Goal: Book appointment/travel/reservation

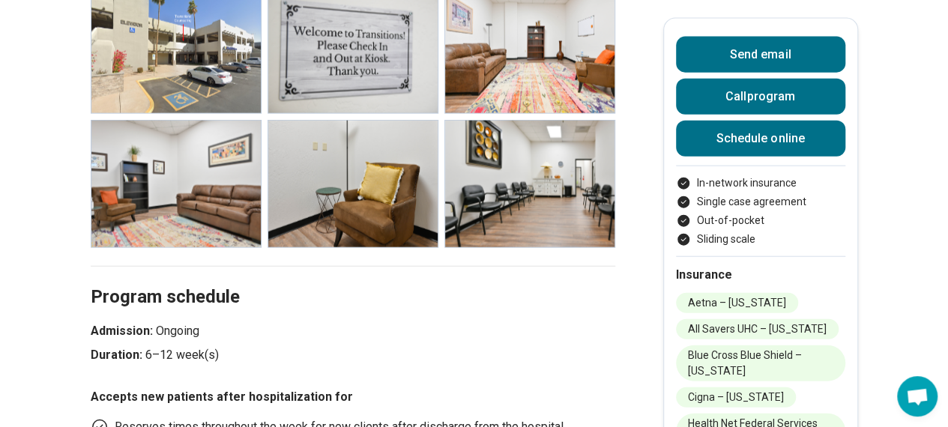
scroll to position [1715, 11]
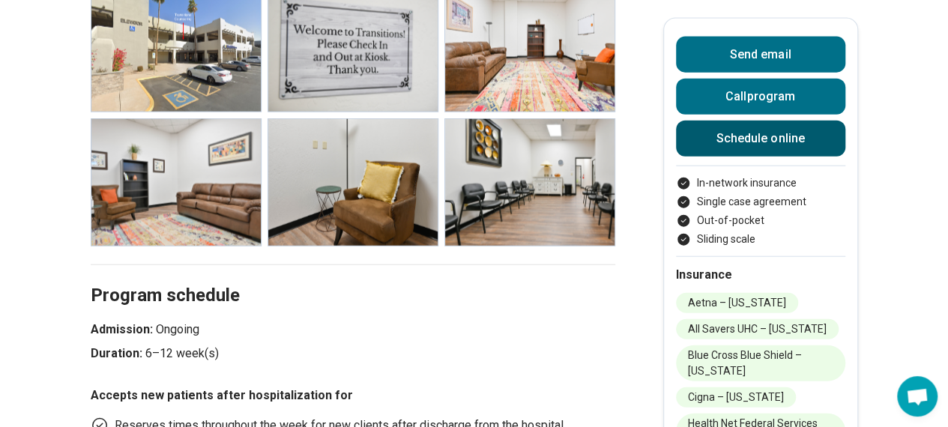
click at [725, 143] on link "Schedule online" at bounding box center [760, 139] width 169 height 36
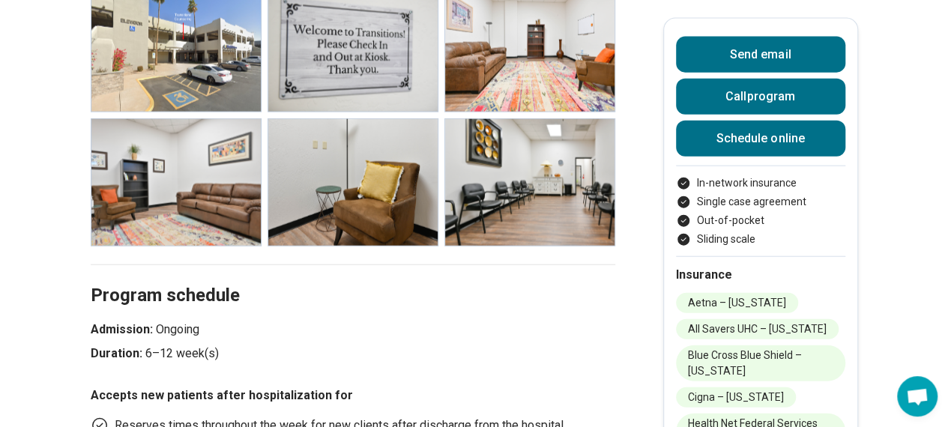
click at [577, 321] on p "Admission: Ongoing" at bounding box center [353, 330] width 525 height 18
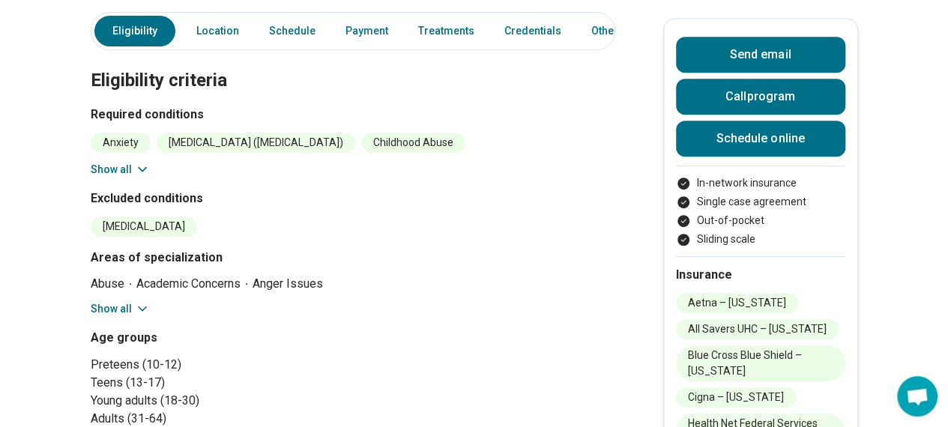
scroll to position [384, 11]
click at [103, 297] on section "Eligibility criteria Required conditions Anxiety [MEDICAL_DATA] ([MEDICAL_DATA]…" at bounding box center [353, 395] width 525 height 729
click at [103, 300] on button "Show all" at bounding box center [120, 308] width 59 height 16
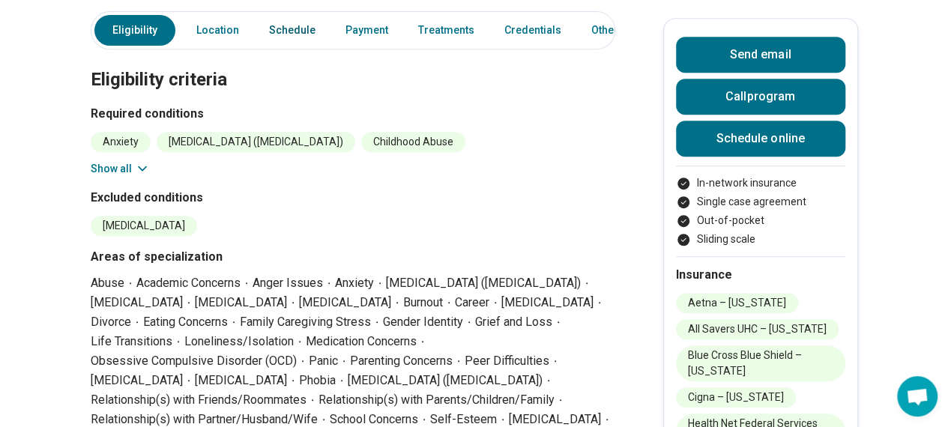
click at [271, 15] on link "Schedule" at bounding box center [292, 30] width 64 height 31
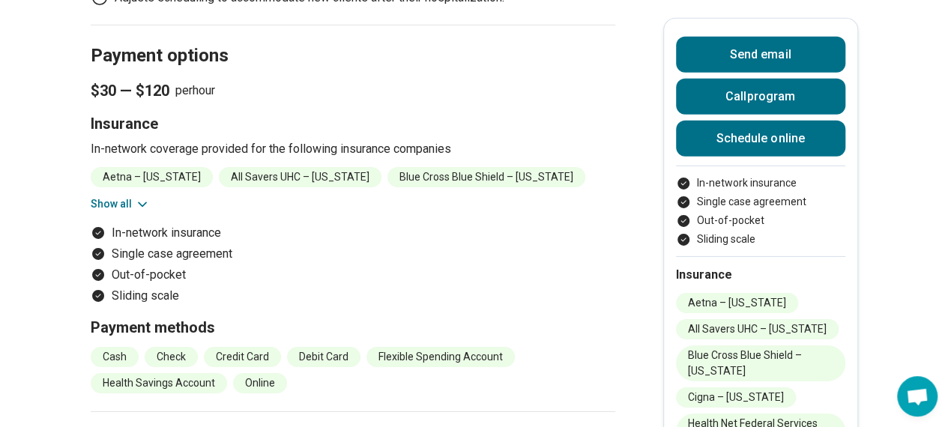
scroll to position [2334, 11]
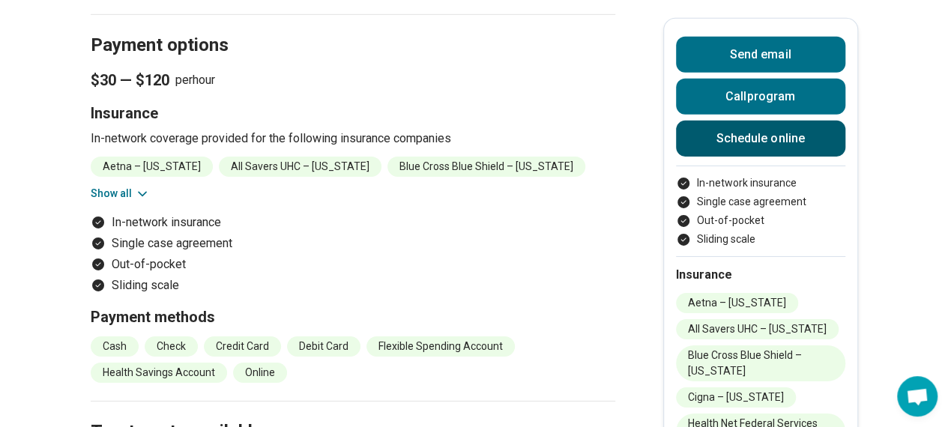
click at [748, 148] on link "Schedule online" at bounding box center [760, 139] width 169 height 36
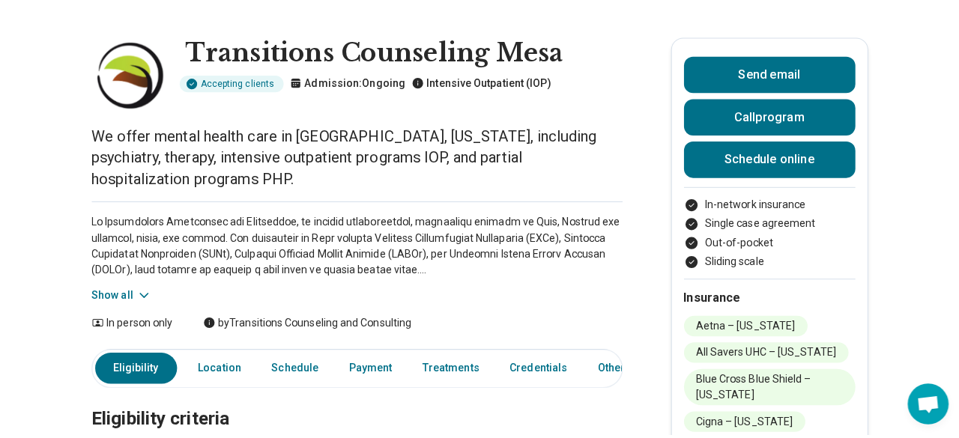
scroll to position [0, 11]
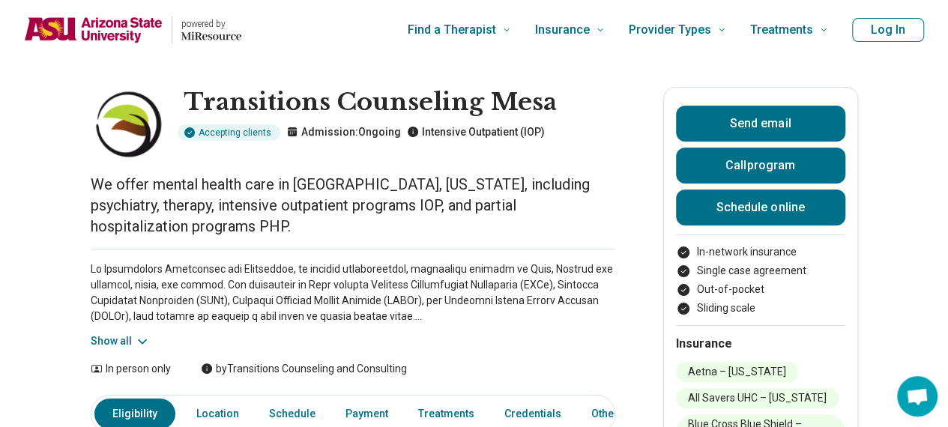
click at [887, 31] on button "Log In" at bounding box center [888, 30] width 72 height 24
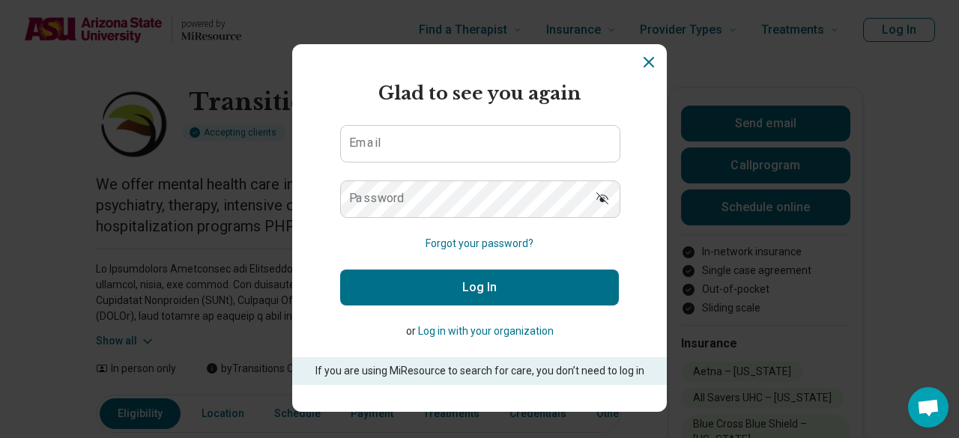
click at [465, 329] on button "Log in with your organization" at bounding box center [486, 332] width 136 height 16
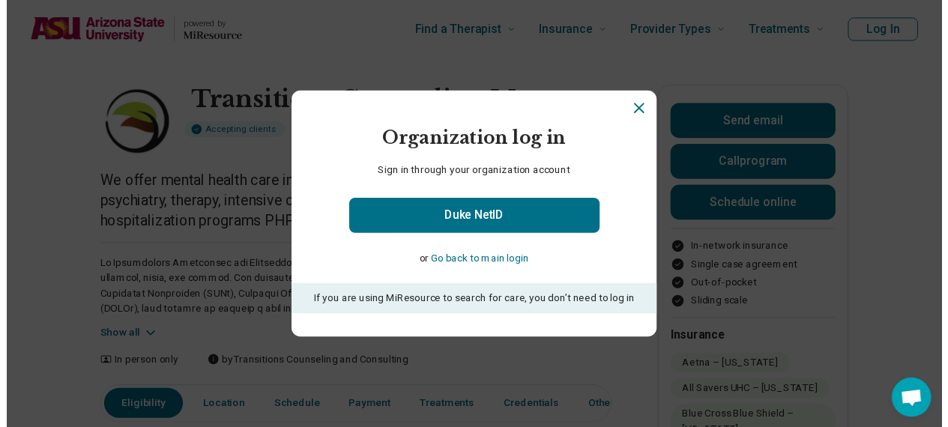
scroll to position [0, 0]
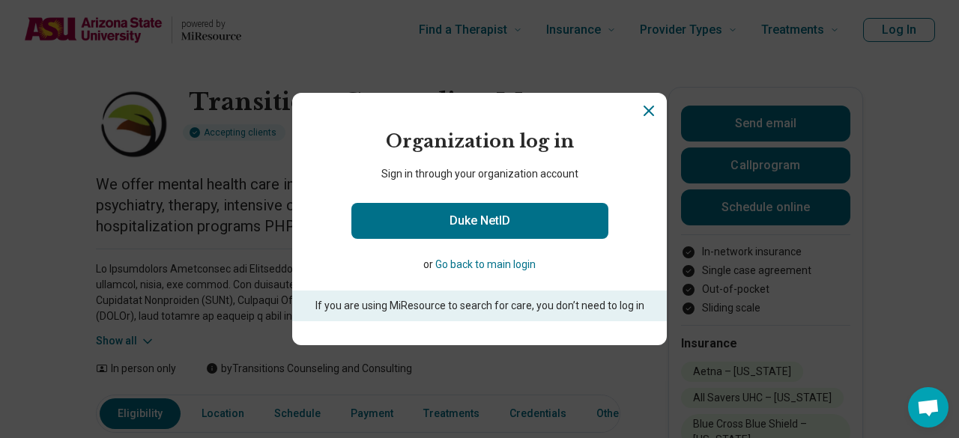
click at [640, 113] on icon "Close" at bounding box center [649, 111] width 18 height 18
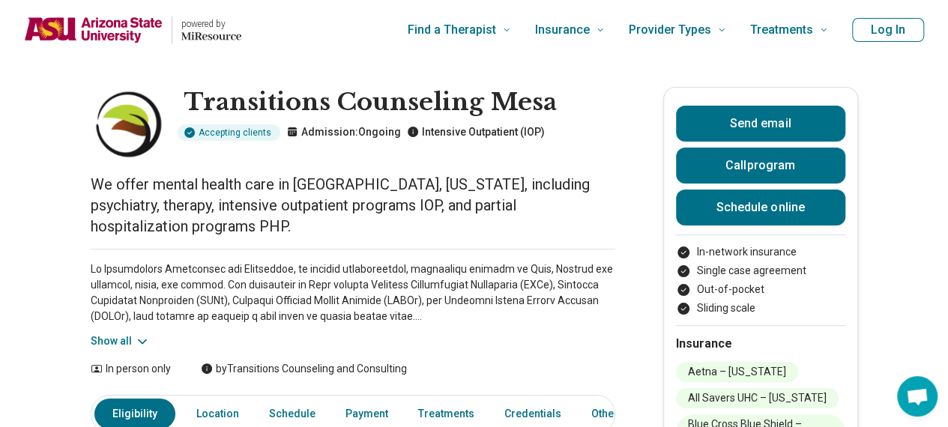
click at [900, 27] on button "Log In" at bounding box center [888, 30] width 72 height 24
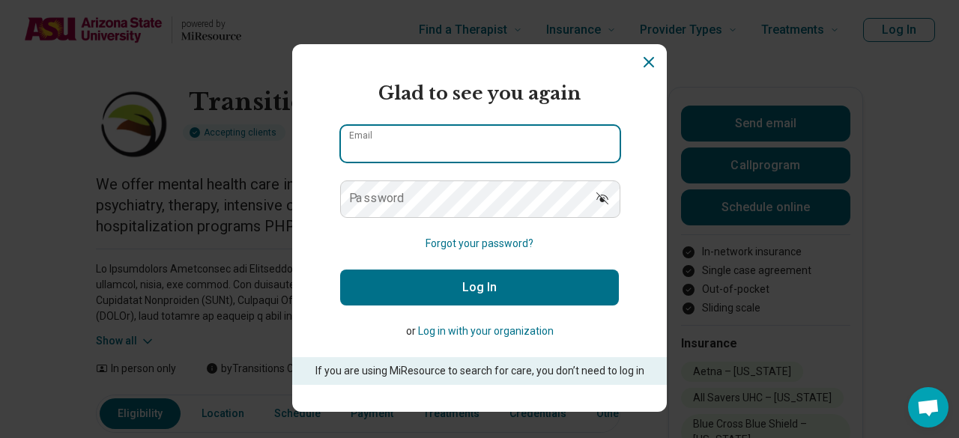
click at [516, 140] on input "Email" at bounding box center [480, 144] width 279 height 36
type input "**********"
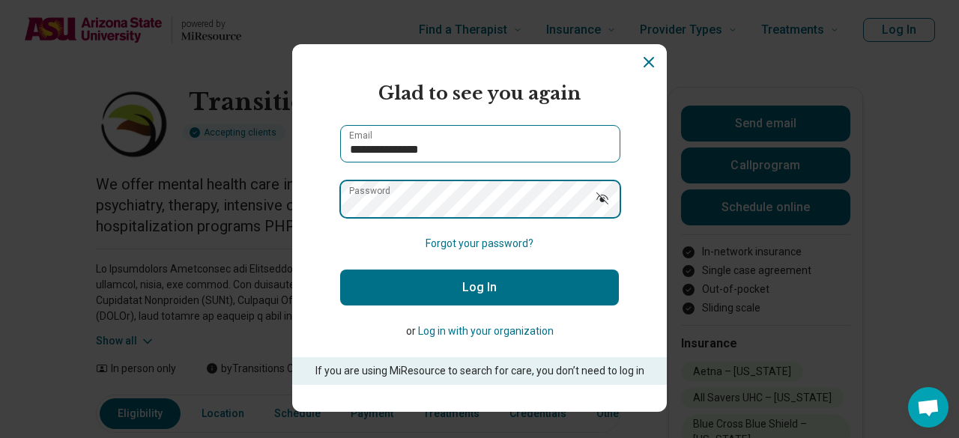
click at [340, 270] on button "Log In" at bounding box center [479, 288] width 279 height 36
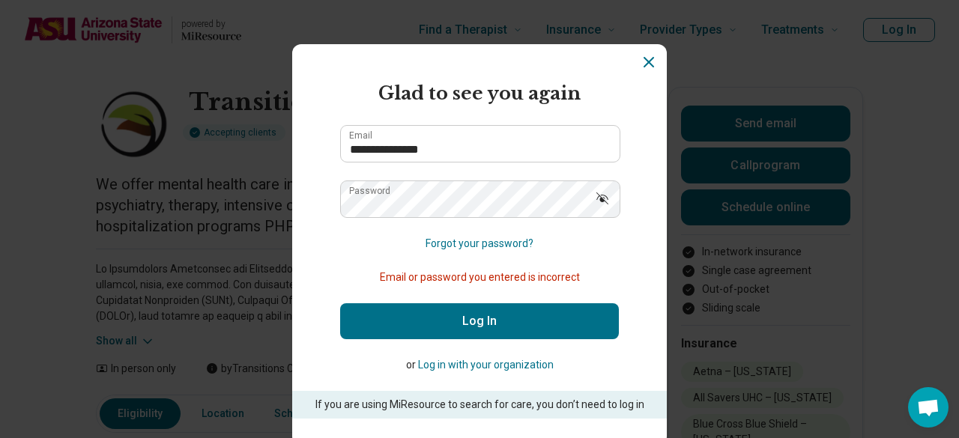
click at [488, 236] on button "Forgot your password?" at bounding box center [480, 244] width 108 height 16
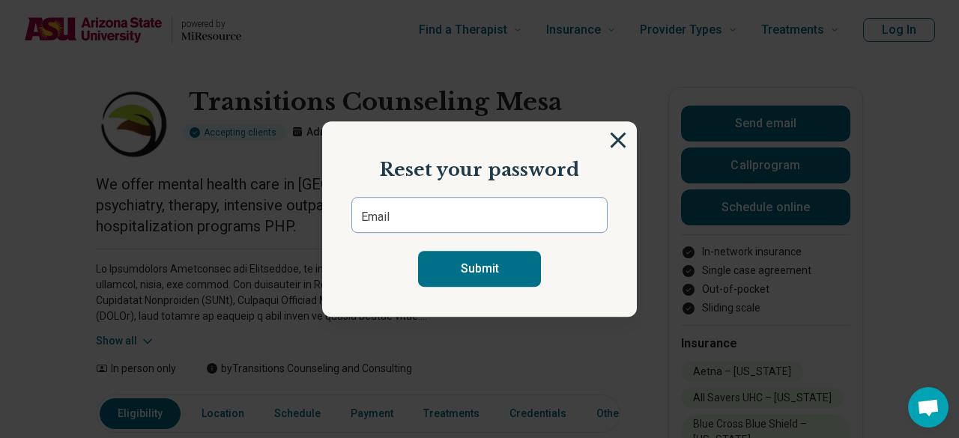
click at [610, 142] on img at bounding box center [618, 140] width 16 height 16
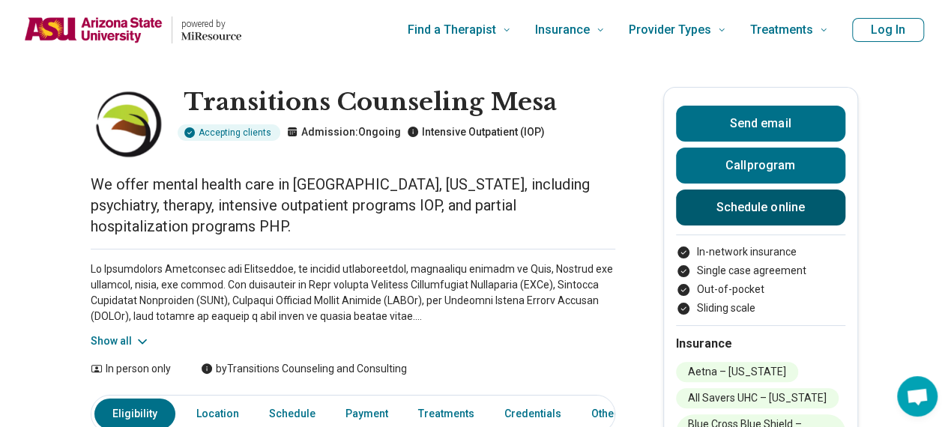
click at [755, 215] on link "Schedule online" at bounding box center [760, 208] width 169 height 36
